Goal: Find specific page/section: Find specific page/section

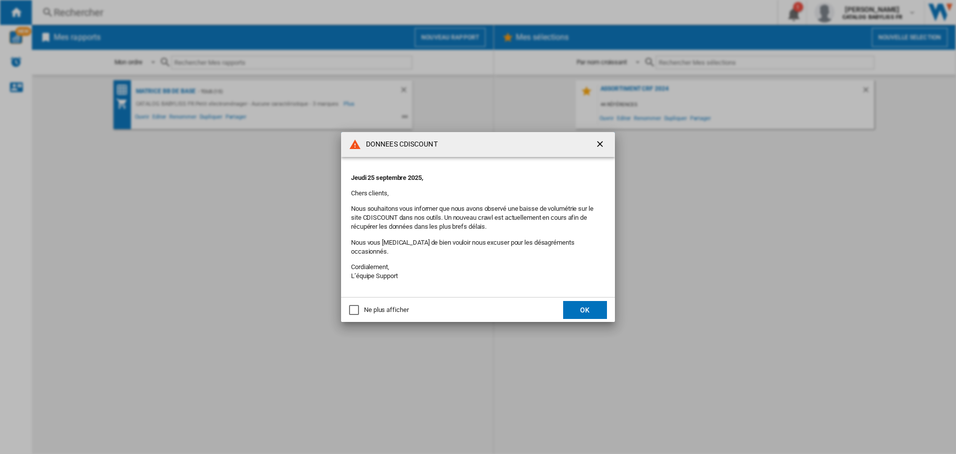
click at [577, 301] on button "OK" at bounding box center [585, 310] width 44 height 18
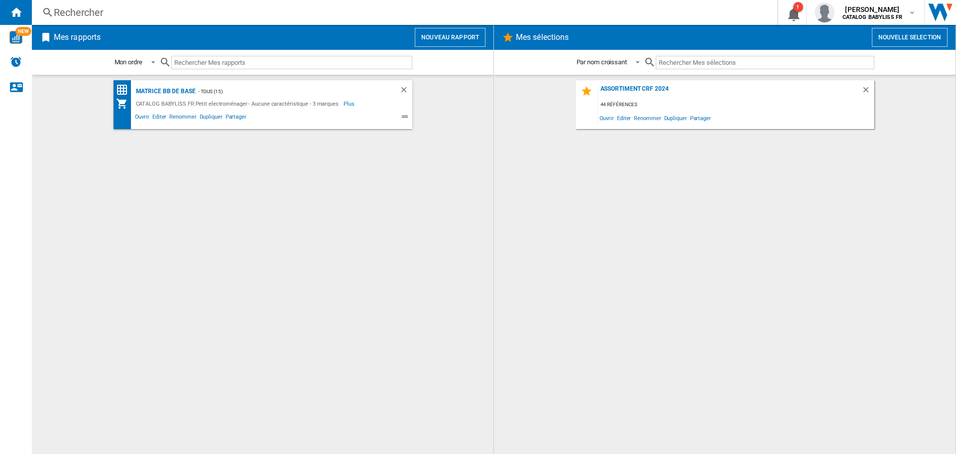
click at [156, 18] on div "Rechercher" at bounding box center [403, 12] width 698 height 14
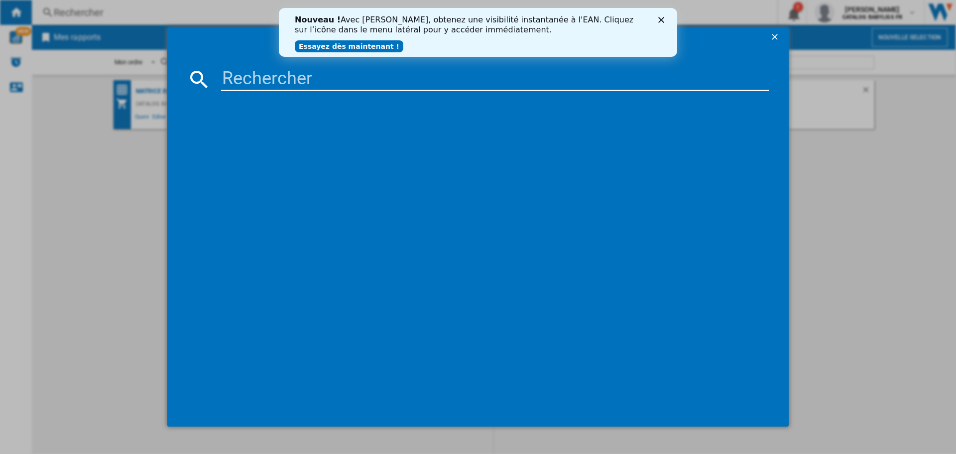
click at [229, 77] on input at bounding box center [495, 79] width 548 height 24
click at [662, 20] on polygon "Fermer" at bounding box center [661, 20] width 6 height 6
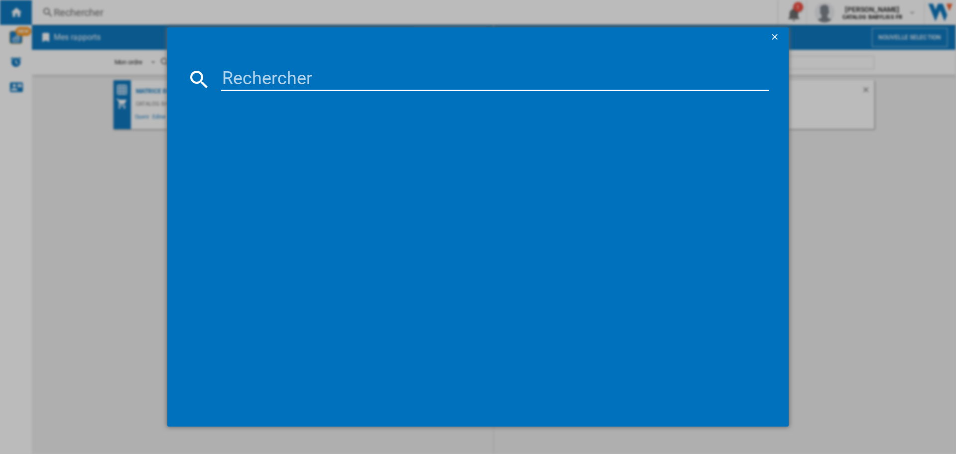
click at [331, 79] on input at bounding box center [495, 79] width 548 height 24
type input "P1337E"
click at [266, 145] on div "BABYLISS P1337E" at bounding box center [485, 143] width 538 height 10
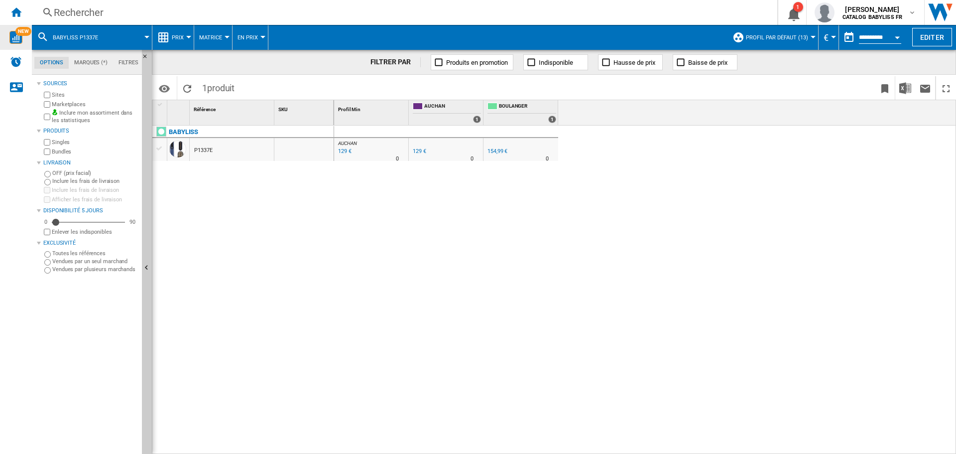
click at [16, 38] on img "WiseCard" at bounding box center [15, 37] width 13 height 13
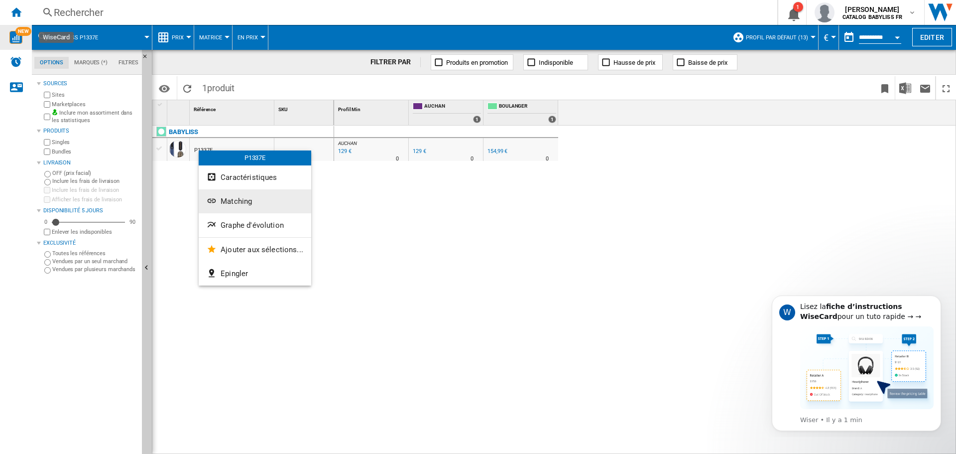
click at [229, 202] on span "Matching" at bounding box center [236, 201] width 31 height 9
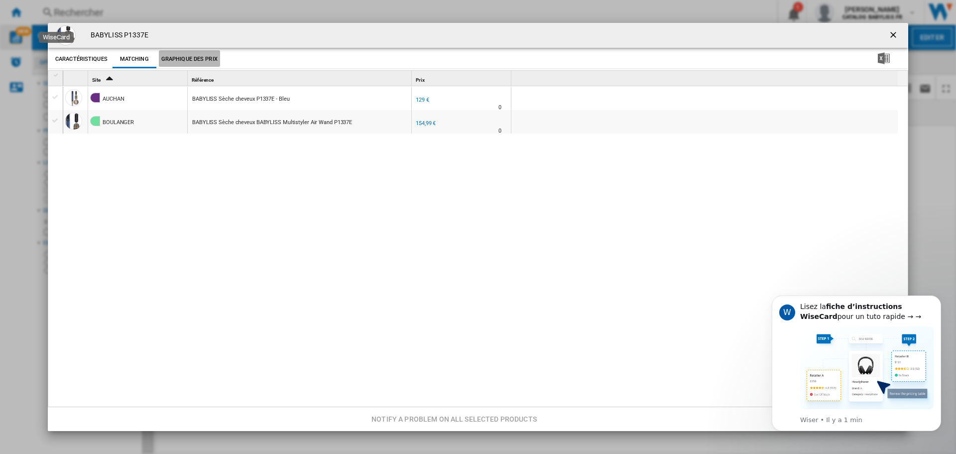
click at [198, 58] on button "Graphique des prix" at bounding box center [189, 59] width 61 height 18
